Goal: Complete application form

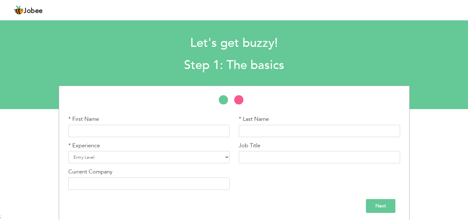
scroll to position [3, 0]
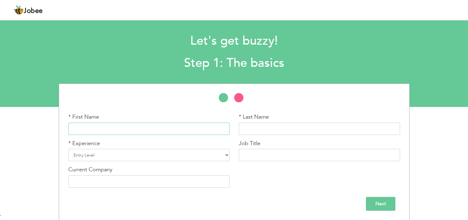
click at [180, 127] on input "text" at bounding box center [148, 128] width 161 height 12
click at [118, 125] on input "text" at bounding box center [148, 128] width 161 height 12
type input "M Usama"
click at [258, 126] on input "text" at bounding box center [319, 128] width 161 height 12
type input "Khalid"
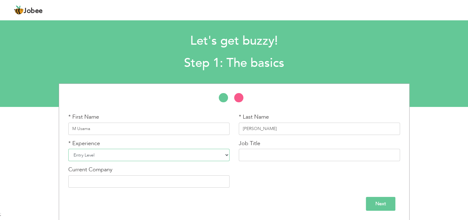
click at [134, 159] on select "Entry Level Less than 1 Year 1 Year 2 Years 3 Years 4 Years 5 Years 6 Years 7 Y…" at bounding box center [148, 155] width 161 height 12
click at [266, 156] on input "text" at bounding box center [319, 155] width 161 height 12
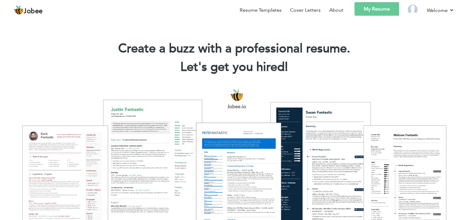
click at [113, 160] on div at bounding box center [234, 161] width 459 height 162
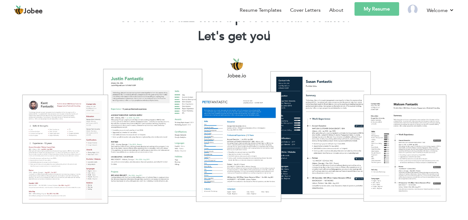
scroll to position [50, 0]
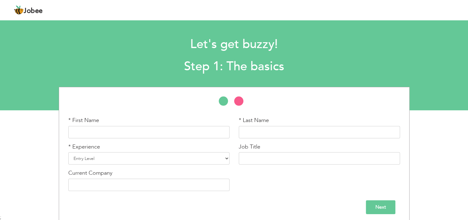
scroll to position [3, 0]
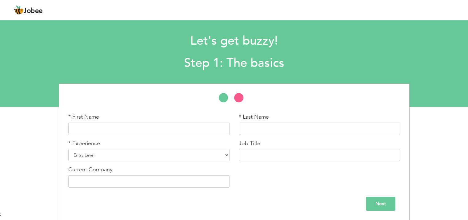
click at [14, 75] on section "Let's get buzzy! Step 1: The basics * First Name * Last Name Entry Level" at bounding box center [234, 60] width 468 height 92
